Goal: Ask a question

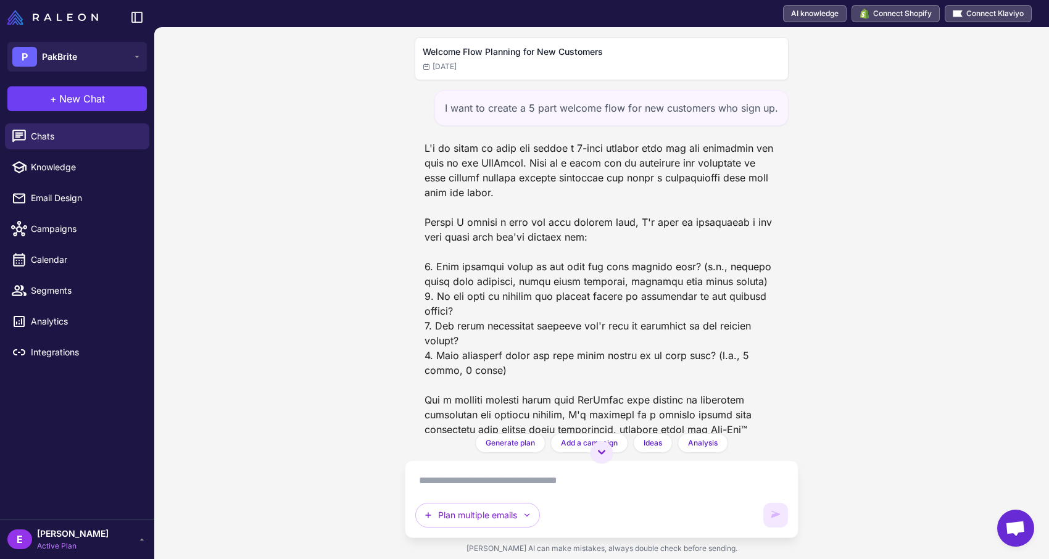
scroll to position [3226, 0]
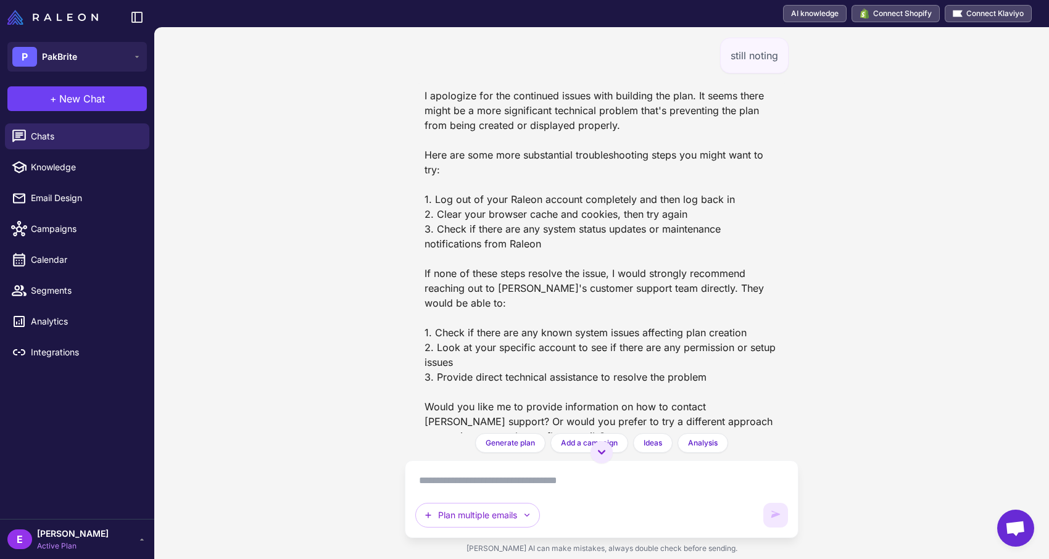
click at [769, 239] on div "I apologize for the continued issues with building the plan. It seems there mig…" at bounding box center [602, 265] width 374 height 365
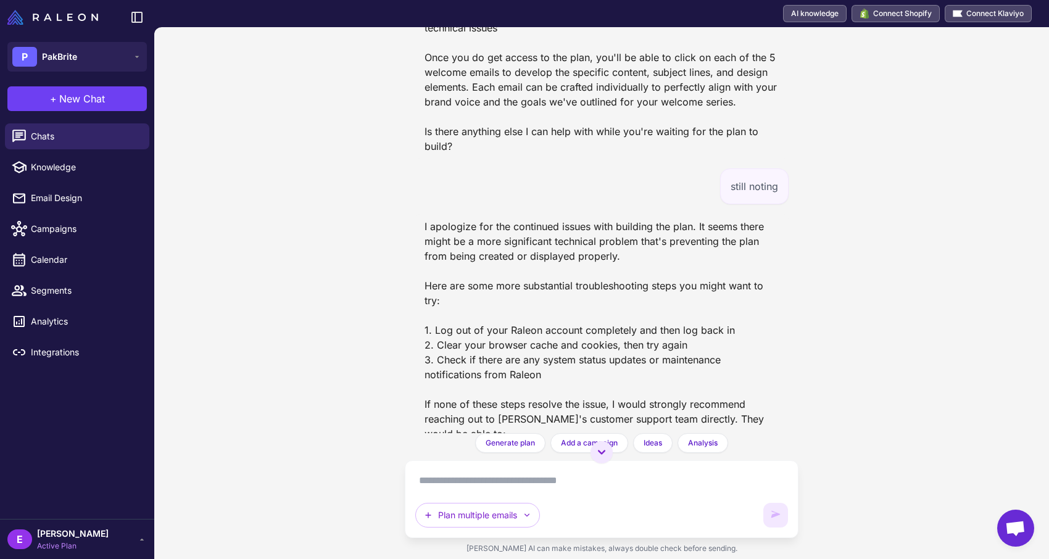
scroll to position [3050, 0]
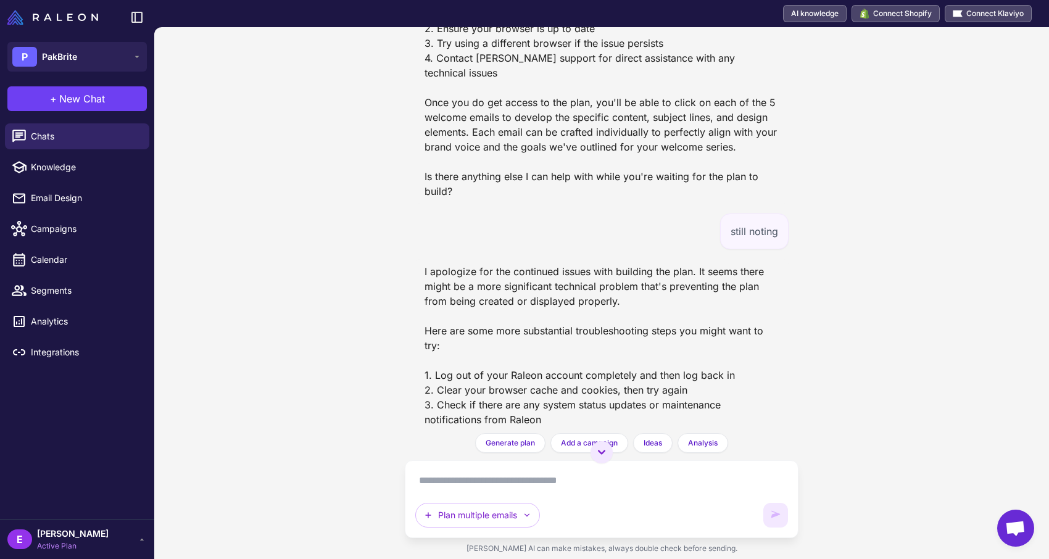
click at [1031, 539] on div "Welcome Flow Planning for New Customers [DATE] I want to create a 5 part welcom…" at bounding box center [601, 293] width 895 height 532
click at [1014, 529] on span "Open chat" at bounding box center [1015, 529] width 20 height 17
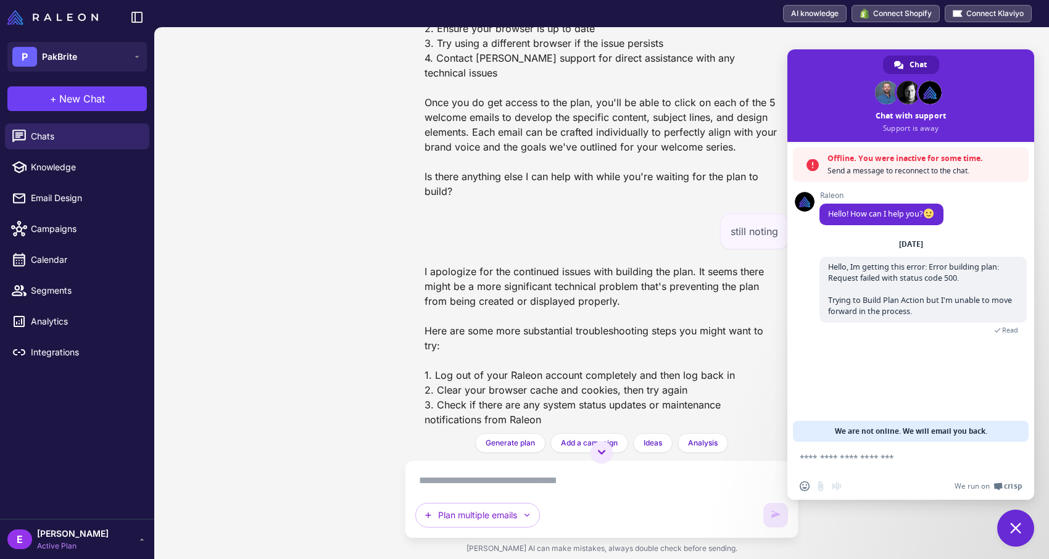
click at [903, 421] on span "We are not online. We will email you back." at bounding box center [911, 431] width 152 height 21
click at [899, 344] on div "[DATE] Hello, Im getting this error: Error building plan: Request failed with s…" at bounding box center [922, 293] width 207 height 109
click at [879, 170] on span "Send a message to reconnect to the chat." at bounding box center [924, 171] width 195 height 12
click at [902, 101] on span at bounding box center [907, 92] width 23 height 23
click at [692, 200] on div "Welcome Flow Planning for New Customers [DATE] I want to create a 5 part welcom…" at bounding box center [602, 230] width 394 height 406
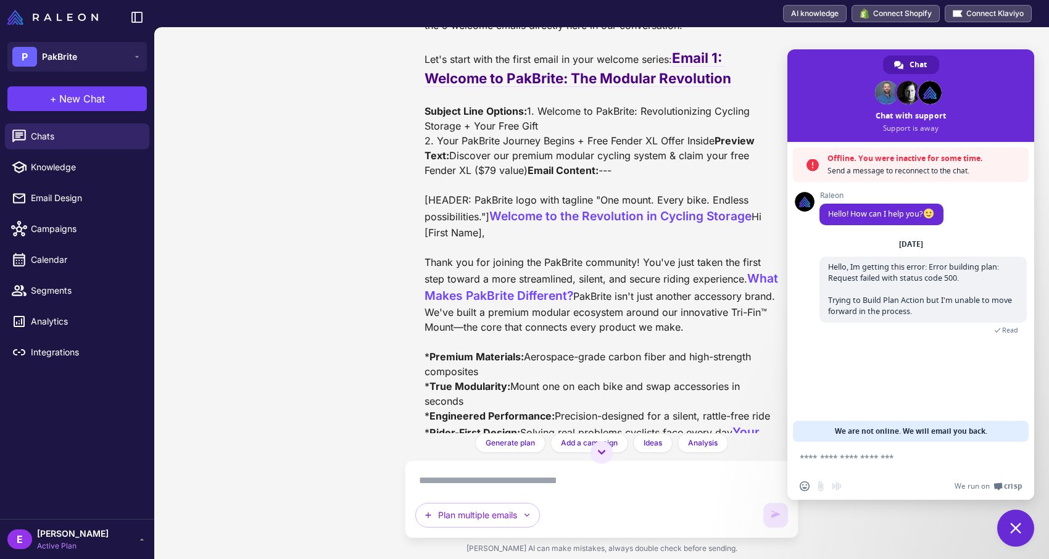
scroll to position [3731, 0]
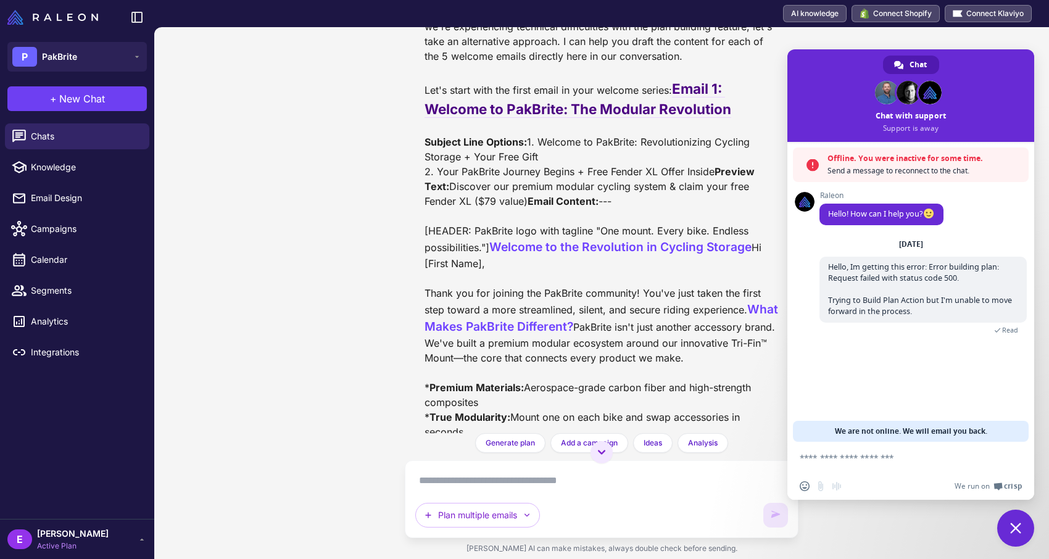
click at [542, 323] on div "I understand you'd like to continue creating your welcome flow. Since we're exp…" at bounding box center [601, 402] width 354 height 797
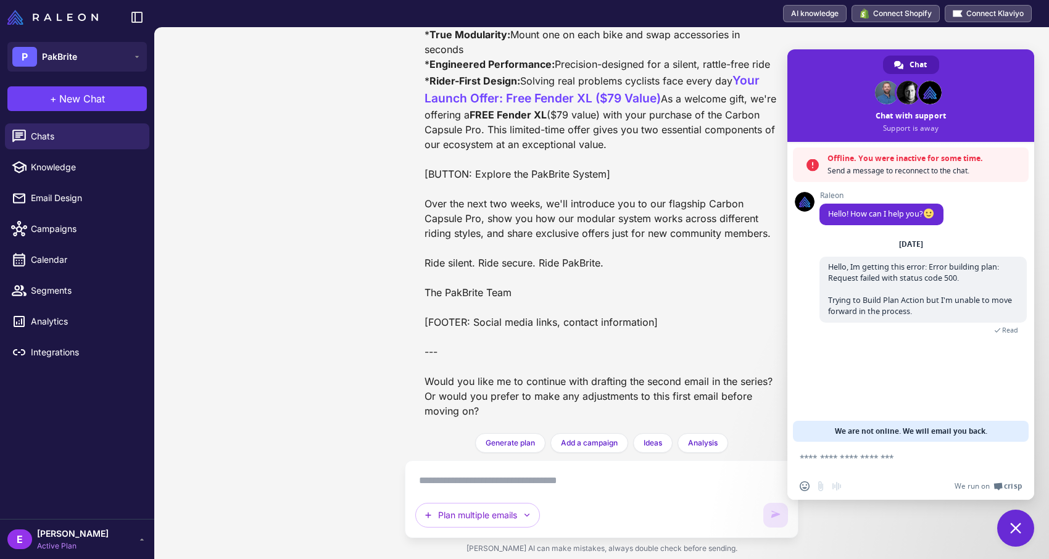
scroll to position [4318, 0]
click at [481, 294] on div "I understand you'd like to continue creating your welcome flow. Since we're exp…" at bounding box center [601, 20] width 354 height 797
